Goal: Check status: Check status

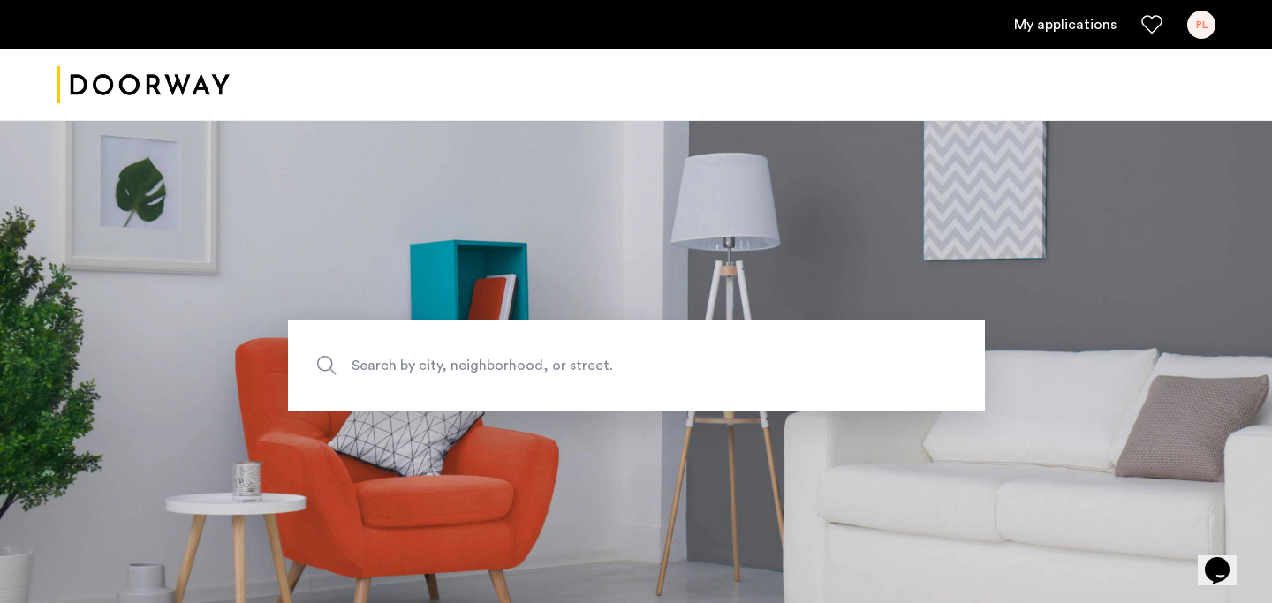
click at [1054, 14] on link "My applications" at bounding box center [1065, 24] width 102 height 21
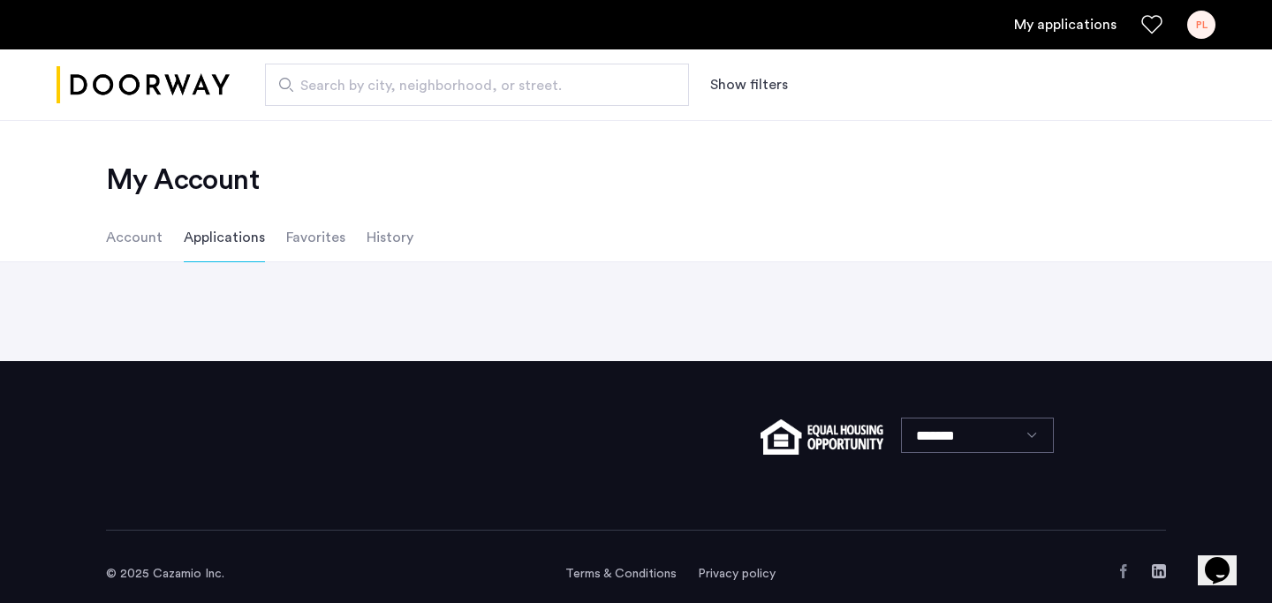
click at [1035, 29] on link "My applications" at bounding box center [1065, 24] width 102 height 21
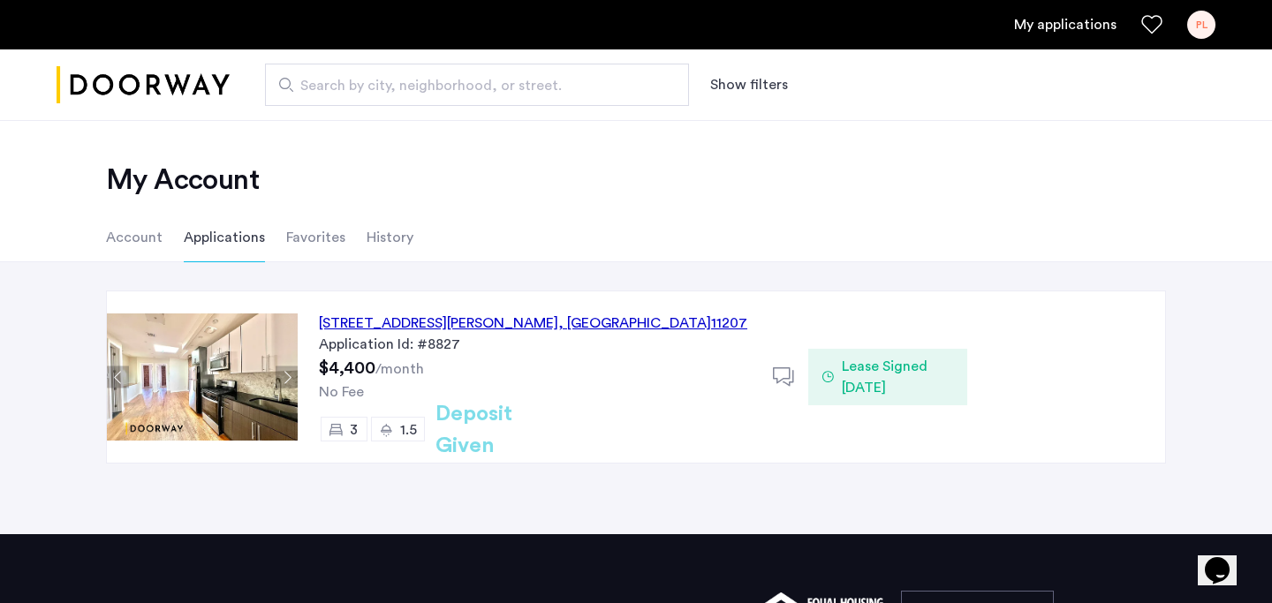
click at [874, 355] on div "Lease Signed [DATE]" at bounding box center [887, 377] width 158 height 57
click at [903, 391] on span "Lease Signed [DATE]" at bounding box center [897, 377] width 111 height 42
click at [389, 238] on li "History" at bounding box center [389, 237] width 47 height 49
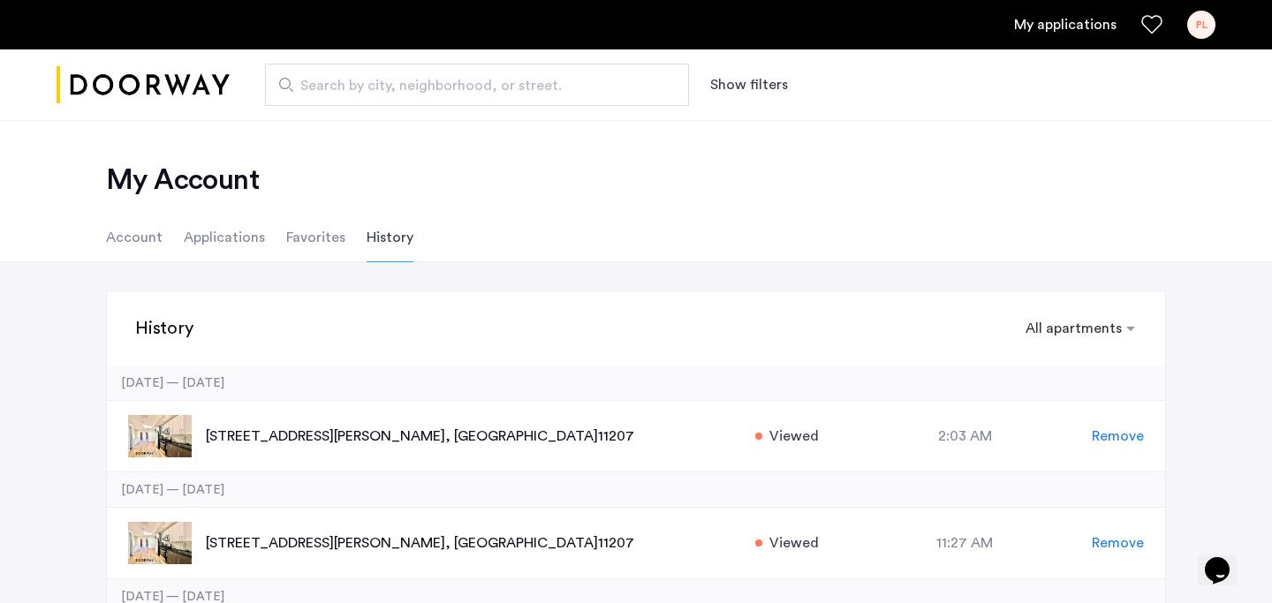
click at [235, 245] on li "Applications" at bounding box center [224, 237] width 81 height 49
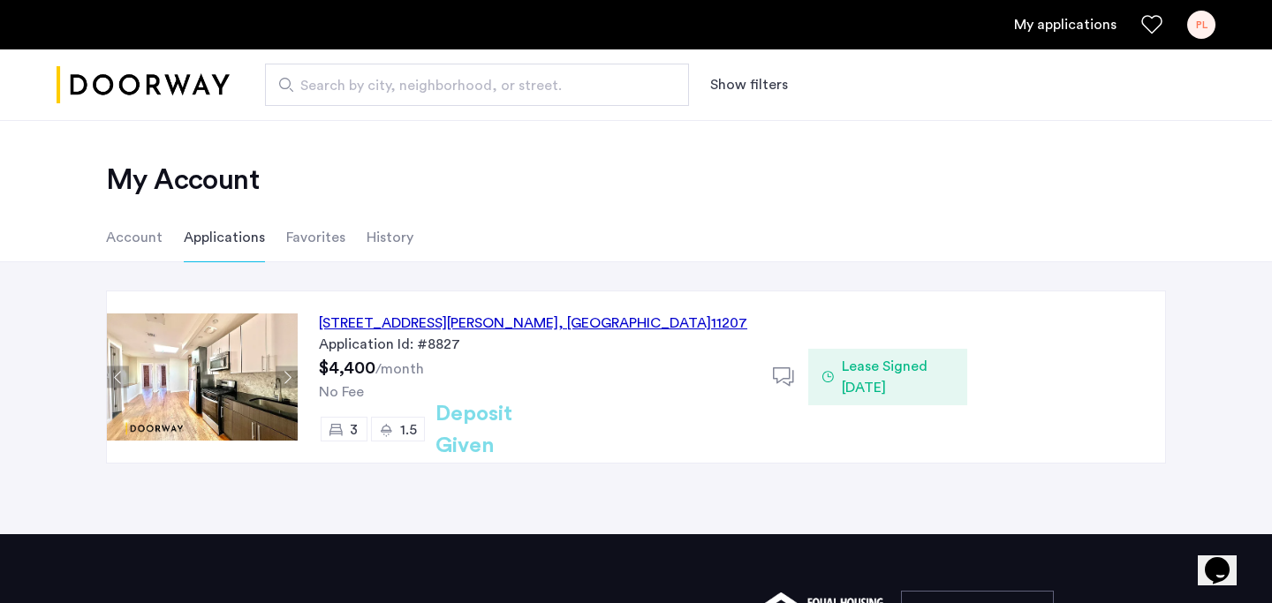
click at [868, 374] on span "Lease Signed [DATE]" at bounding box center [897, 377] width 111 height 42
click at [789, 379] on icon at bounding box center [784, 377] width 22 height 22
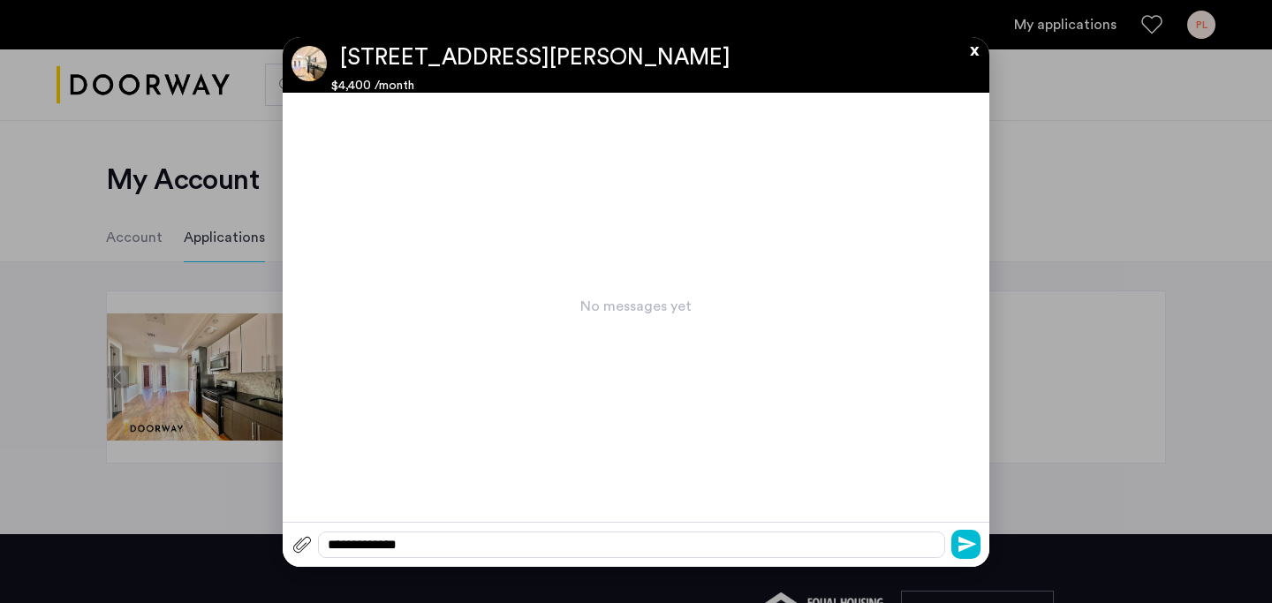
click at [182, 332] on div at bounding box center [636, 301] width 1272 height 603
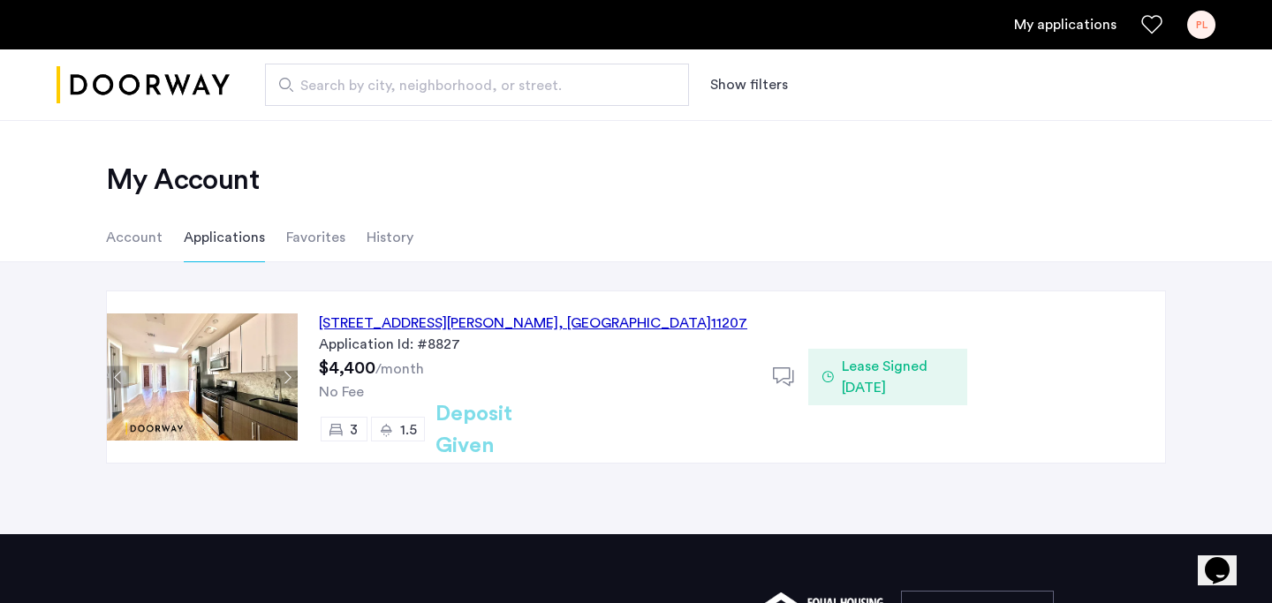
scroll to position [29, 0]
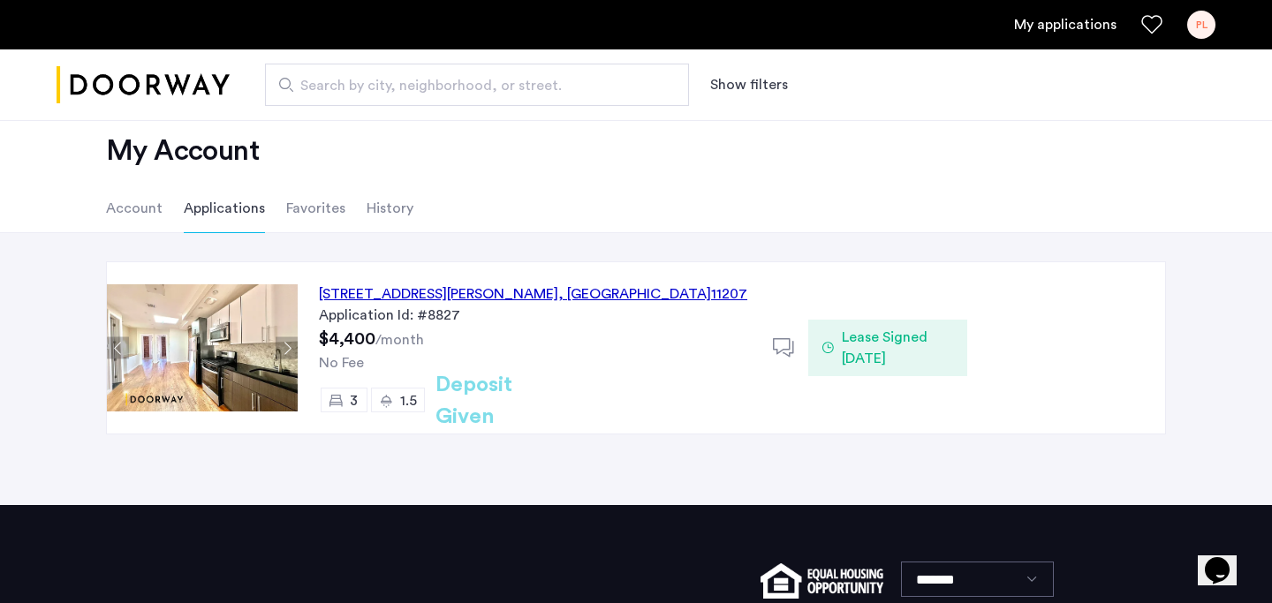
click at [552, 405] on h2 "Deposit Given" at bounding box center [505, 401] width 140 height 64
click at [876, 353] on span "Lease Signed [DATE]" at bounding box center [897, 348] width 111 height 42
click at [144, 214] on li "Account" at bounding box center [134, 208] width 57 height 49
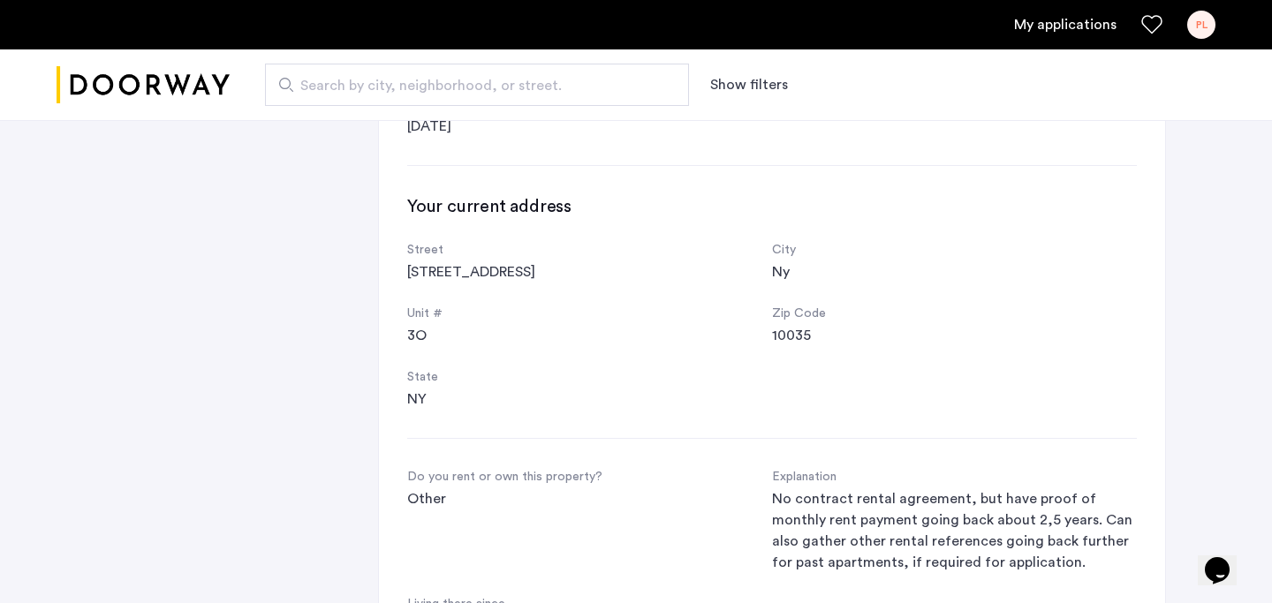
scroll to position [650, 0]
